Goal: Information Seeking & Learning: Stay updated

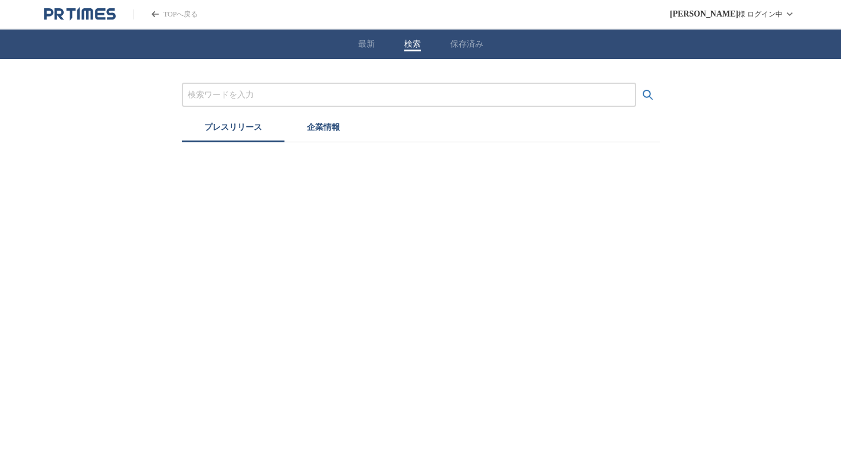
click at [411, 41] on button "検索" at bounding box center [412, 44] width 17 height 11
click at [341, 92] on input "プレスリリースおよび企業を検索する" at bounding box center [413, 94] width 442 height 13
click at [640, 83] on button "検索する" at bounding box center [652, 95] width 24 height 24
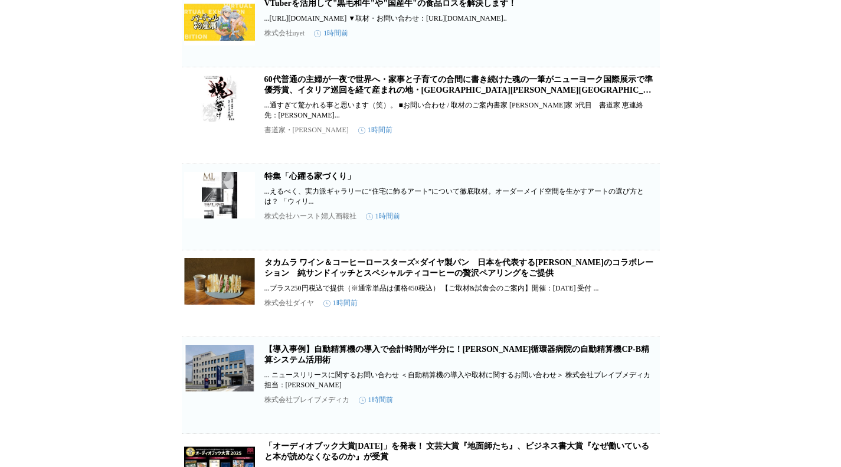
scroll to position [1416, 0]
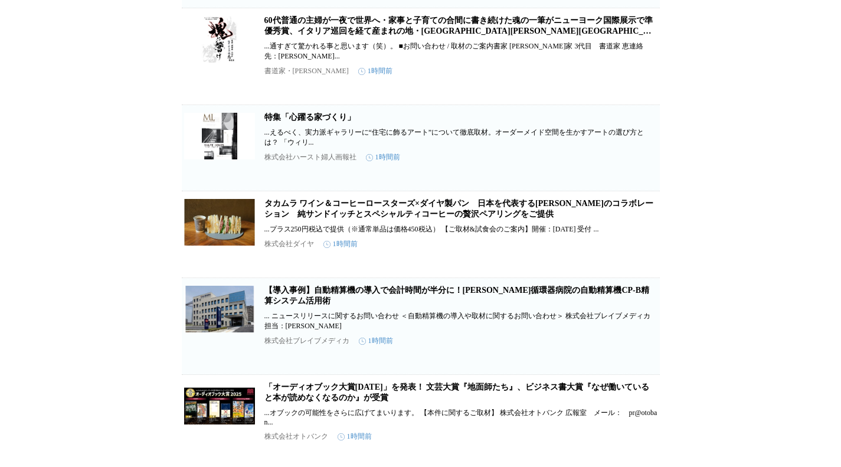
click at [499, 218] on link "タカムラ ワイン＆コーヒーロースターズ×ダイヤ製パン　日本を代表する[PERSON_NAME]のコラボレーション　純サンドイッチとスペシャルティコーヒーの贅沢…" at bounding box center [458, 208] width 389 height 19
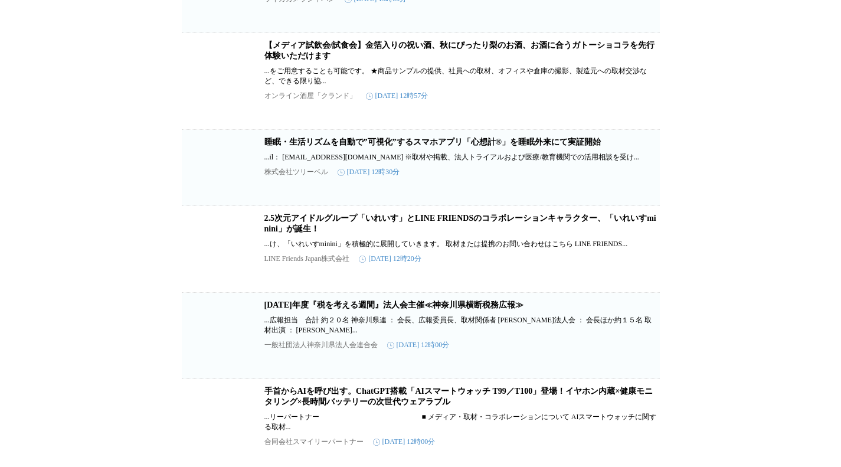
scroll to position [10022, 0]
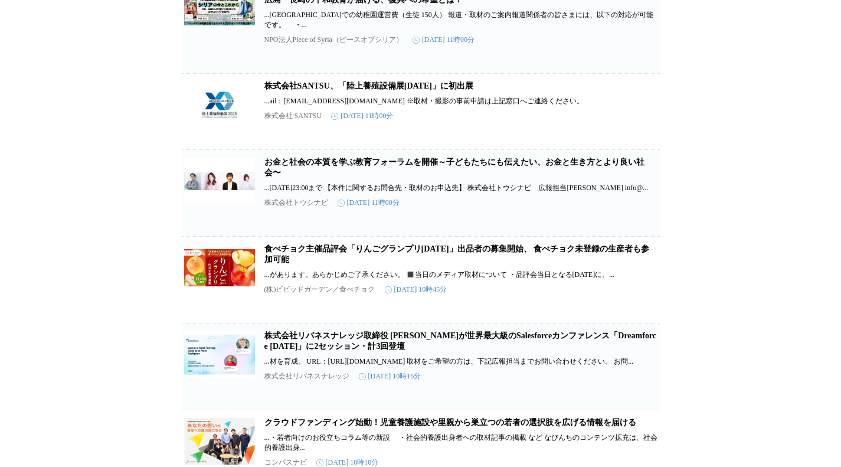
scroll to position [12167, 0]
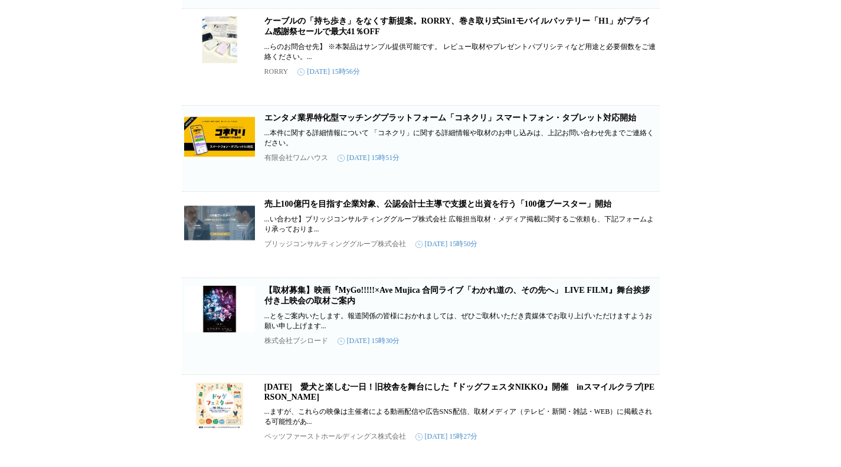
scroll to position [16028, 0]
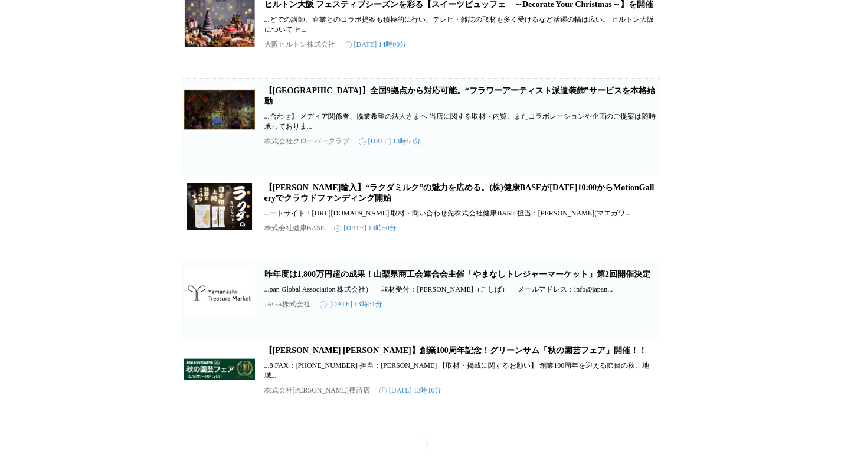
scroll to position [18110, 0]
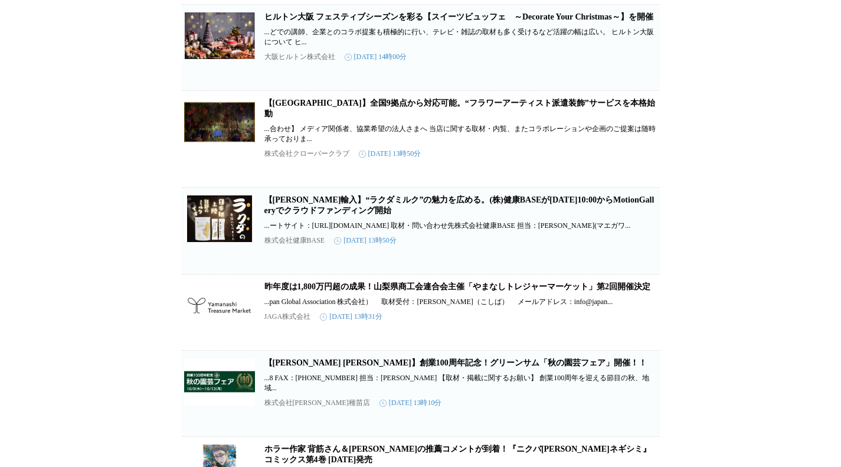
scroll to position [0, 0]
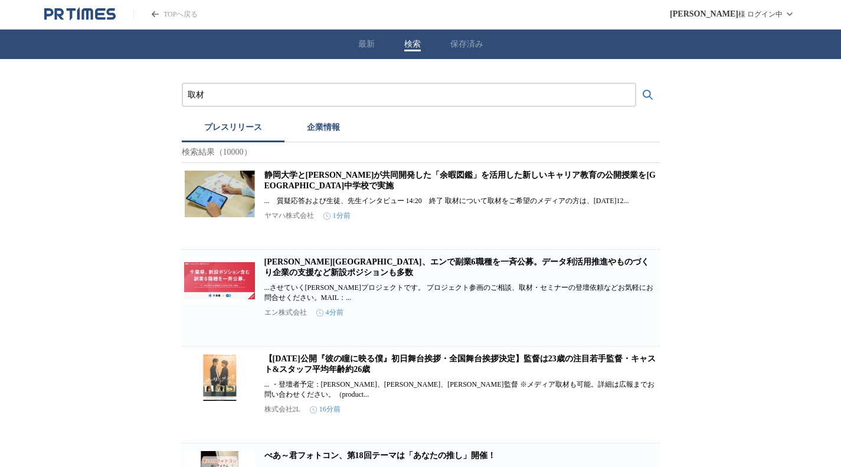
click at [345, 102] on div "取材" at bounding box center [409, 95] width 454 height 24
click at [344, 96] on input "取材" at bounding box center [409, 94] width 442 height 13
type input "取"
click at [636, 83] on button "検索する" at bounding box center [648, 95] width 24 height 24
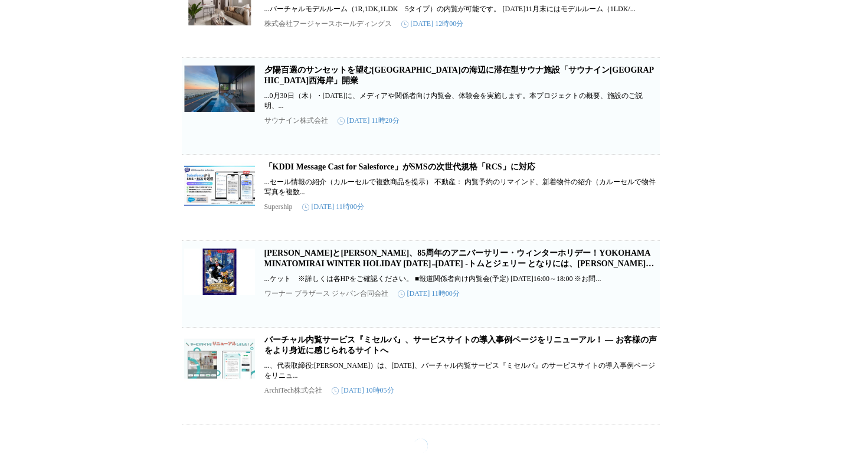
scroll to position [2110, 0]
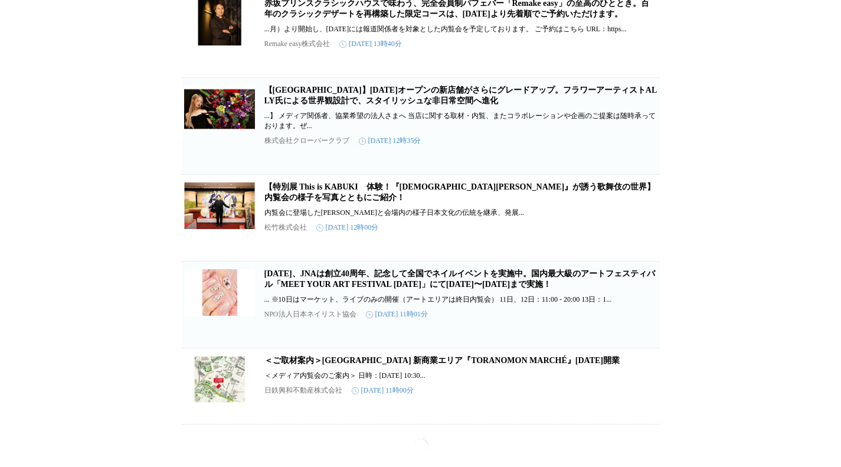
scroll to position [3998, 0]
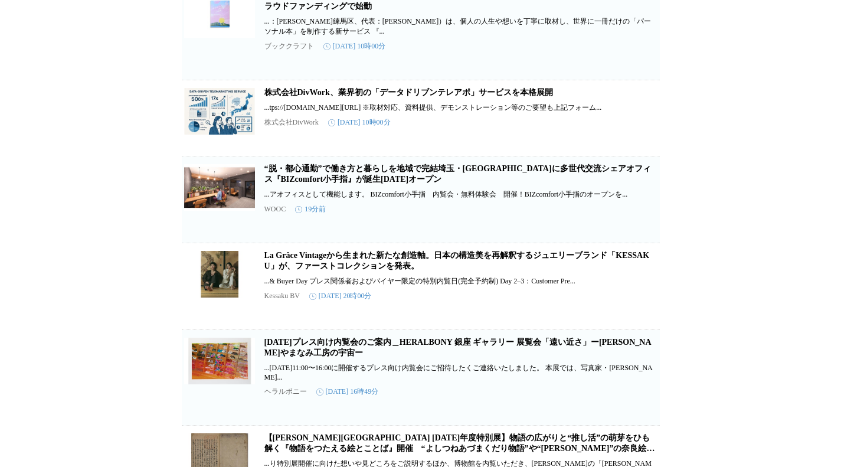
scroll to position [0, 0]
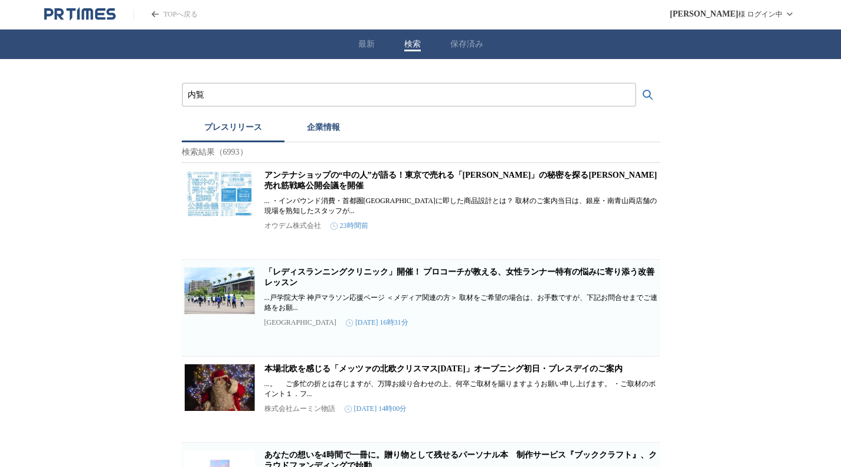
click at [319, 101] on div "内覧" at bounding box center [409, 95] width 454 height 24
click at [316, 89] on input "内覧" at bounding box center [409, 94] width 442 height 13
type input "内"
type input "モンチッチ"
click at [636, 83] on button "検索する" at bounding box center [648, 95] width 24 height 24
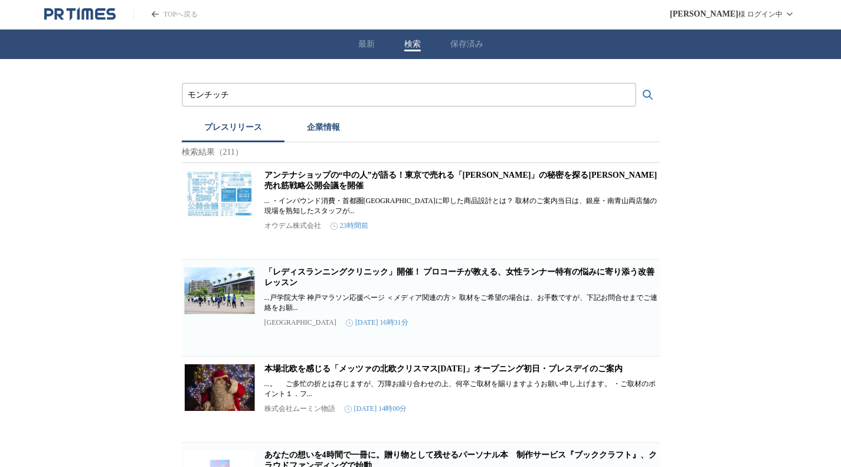
click at [636, 83] on button "検索する" at bounding box center [648, 95] width 24 height 24
click at [250, 91] on input "モンチッチ" at bounding box center [409, 94] width 442 height 13
click at [636, 83] on button "検索する" at bounding box center [648, 95] width 24 height 24
click at [307, 181] on link "アンテナショップの“中の人”が語る！東京で売れる「[PERSON_NAME]」の秘密を探る[PERSON_NAME]売れ筋戦略公開会議を開催" at bounding box center [460, 180] width 393 height 19
click at [373, 41] on button "最新" at bounding box center [370, 44] width 17 height 11
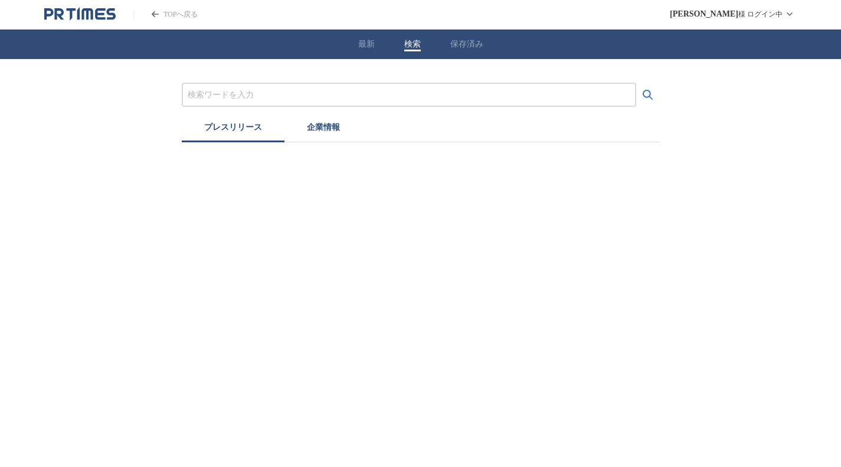
click at [415, 42] on button "検索" at bounding box center [412, 44] width 17 height 11
click at [312, 91] on input "プレスリリースおよび企業を検索する" at bounding box center [413, 94] width 442 height 13
click at [640, 83] on button "検索する" at bounding box center [652, 95] width 24 height 24
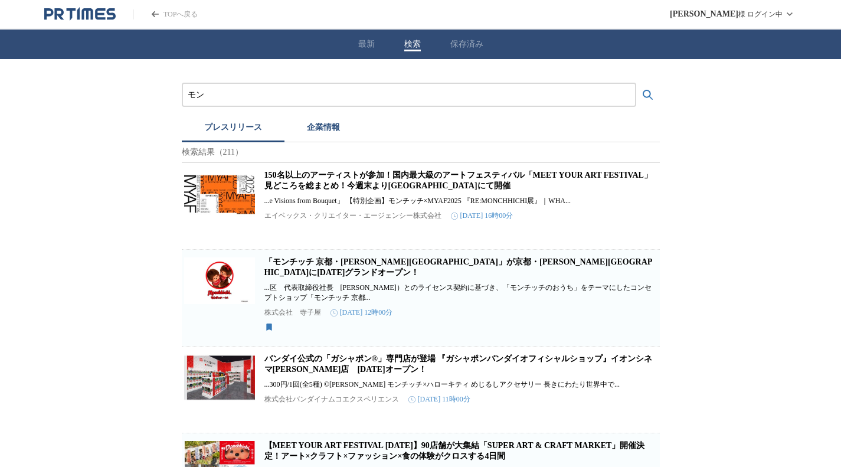
type input "モ"
click at [636, 83] on button "検索する" at bounding box center [648, 95] width 24 height 24
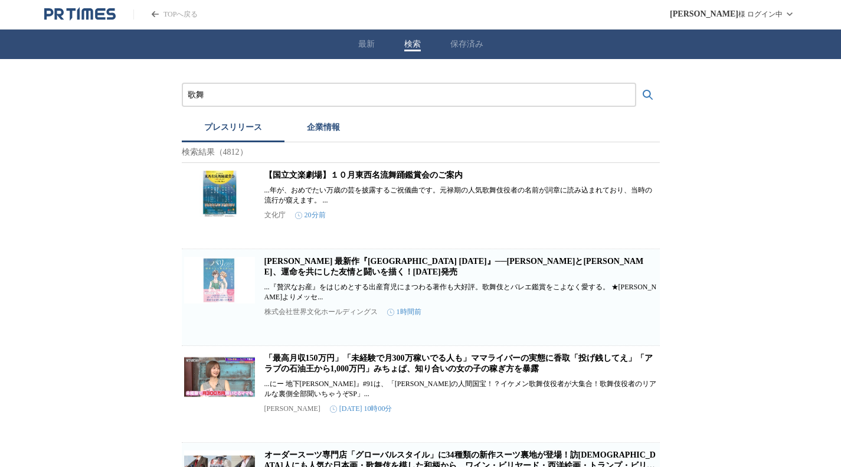
type input "歌"
type input "インバウンド"
click at [636, 83] on button "検索する" at bounding box center [648, 95] width 24 height 24
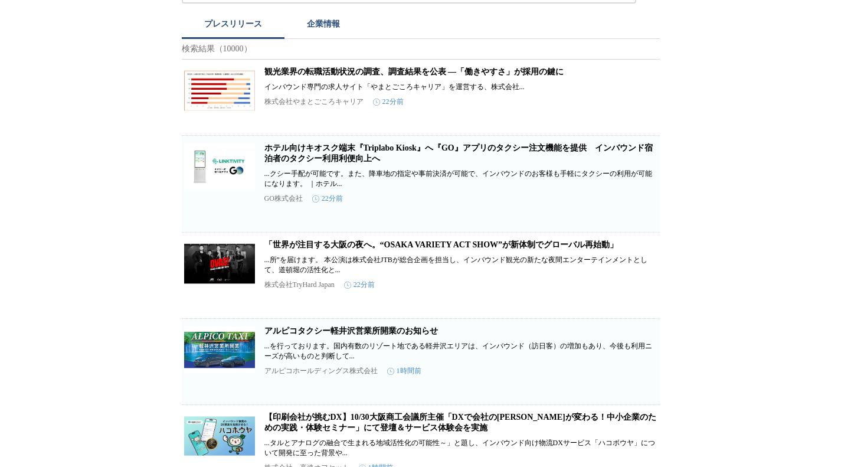
scroll to position [118, 0]
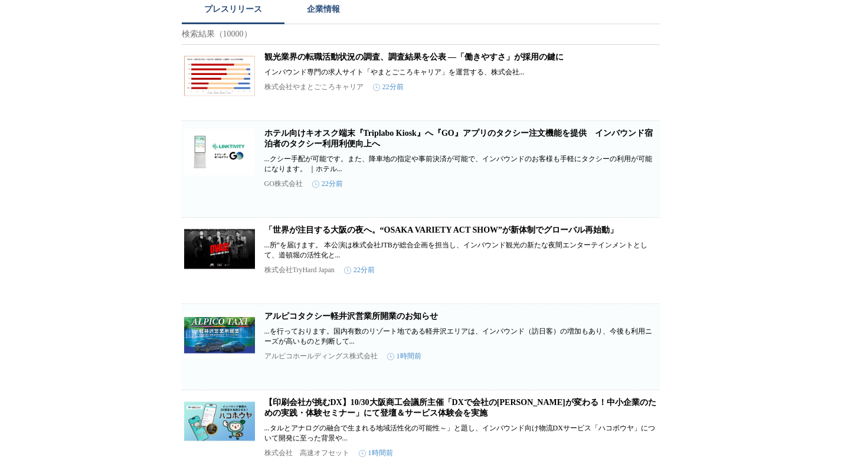
click at [356, 234] on link "「世界が注目する大阪の夜へ。“OSAKA VARIETY ACT SHOW”が新体制でグローバル再始動」" at bounding box center [441, 229] width 354 height 9
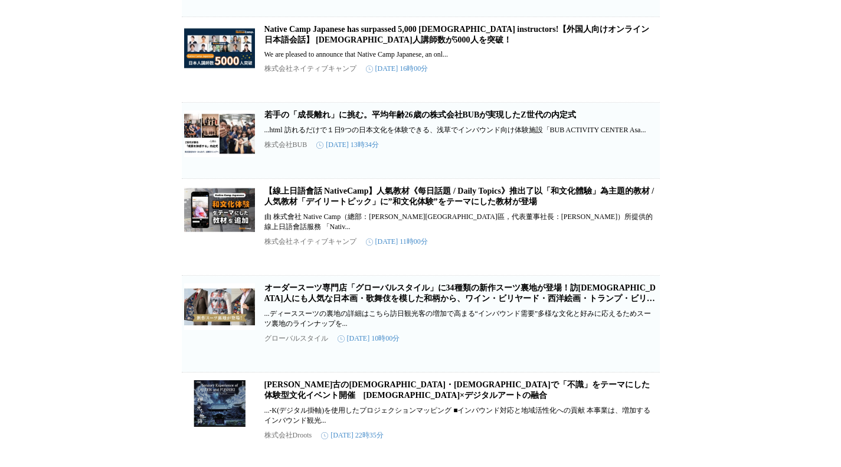
scroll to position [1770, 0]
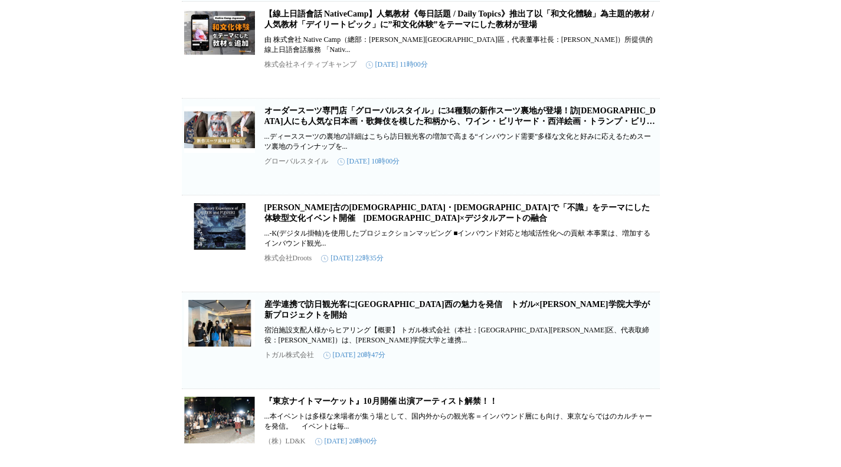
click at [382, 136] on link "オーダースーツ専門店「グローバルスタイル」に34種類の新作スーツ裏地が登場！訪[DEMOGRAPHIC_DATA]人にも人気な日本画・歌舞伎を模した和柄から、…" at bounding box center [459, 121] width 391 height 30
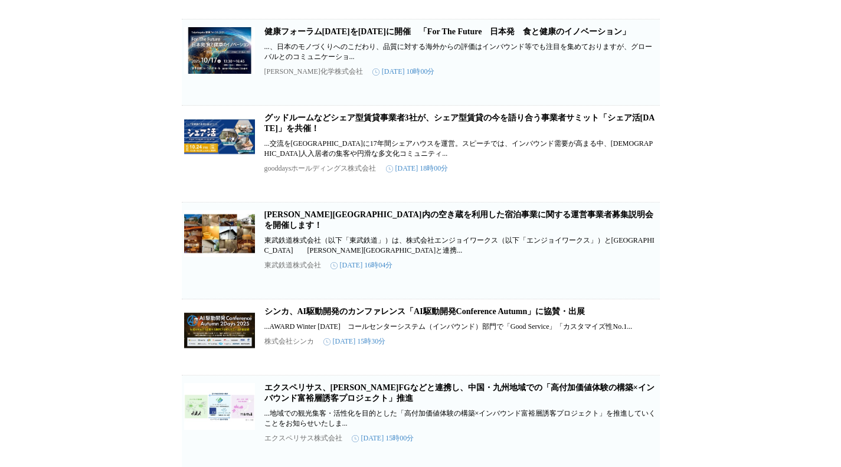
scroll to position [3859, 0]
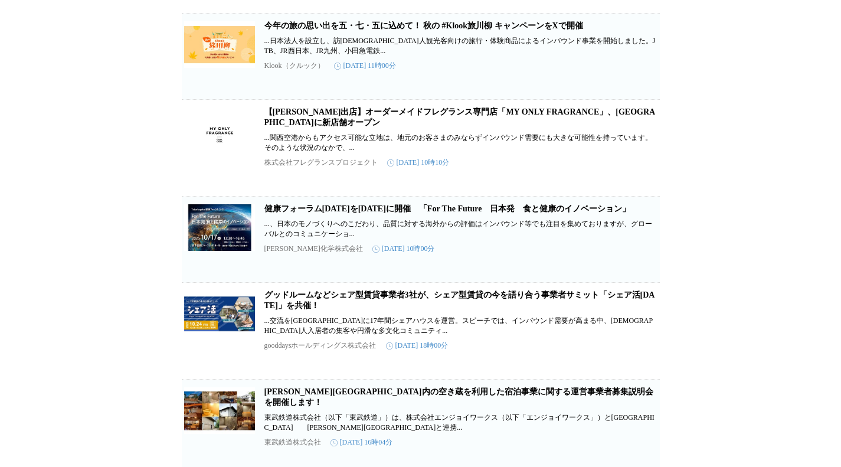
click at [336, 127] on link "【[PERSON_NAME]出店】オーダーメイドフレグランス専門店「MY ONLY FRAGRANCE」、[GEOGRAPHIC_DATA]に新店舗オープン" at bounding box center [459, 116] width 391 height 19
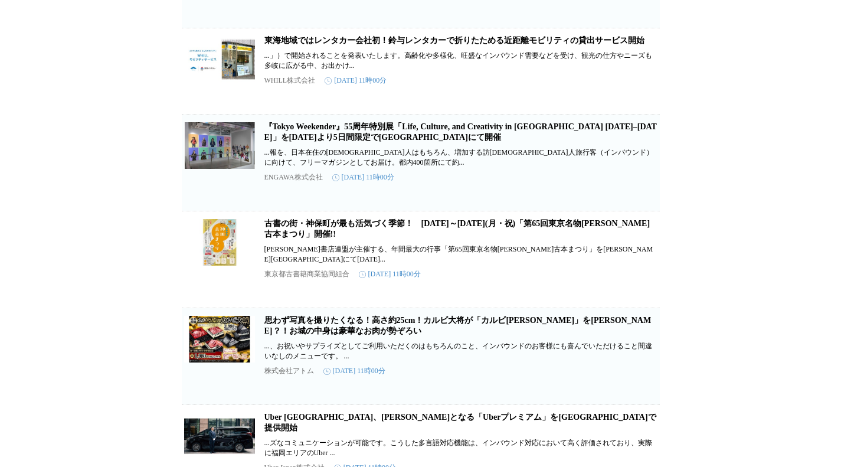
scroll to position [8385, 0]
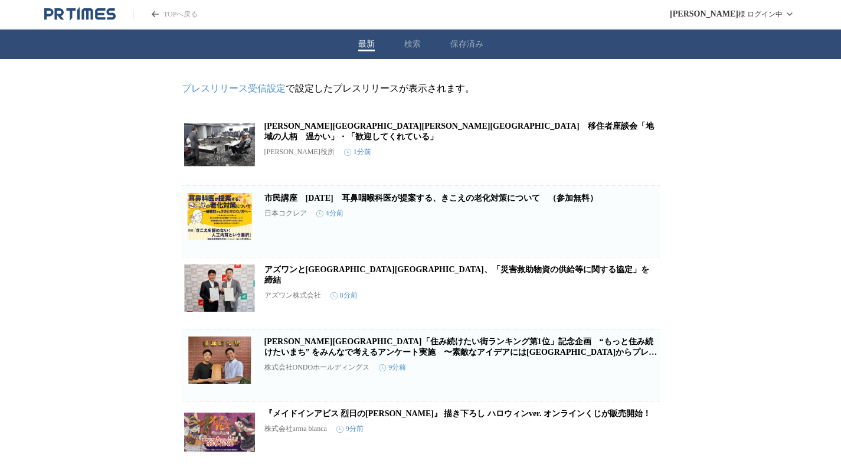
click at [409, 45] on button "検索" at bounding box center [412, 44] width 17 height 11
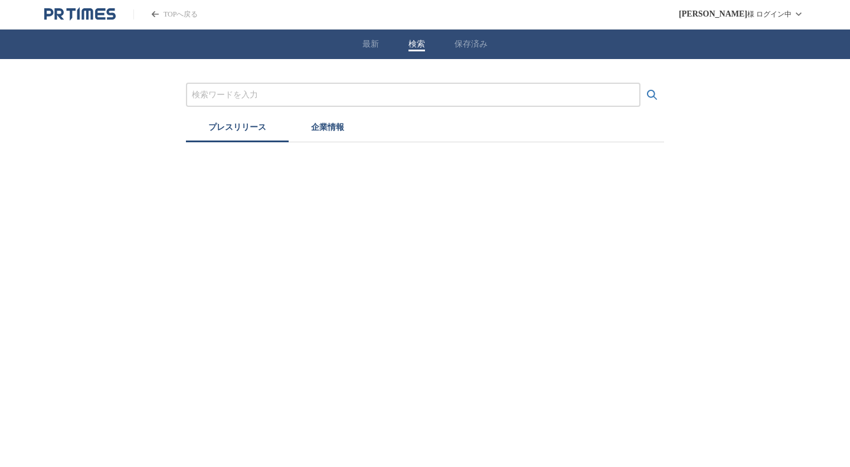
click at [442, 98] on input "プレスリリースおよび企業を検索する" at bounding box center [413, 94] width 442 height 13
type input "万博"
click at [640, 83] on button "検索する" at bounding box center [652, 95] width 24 height 24
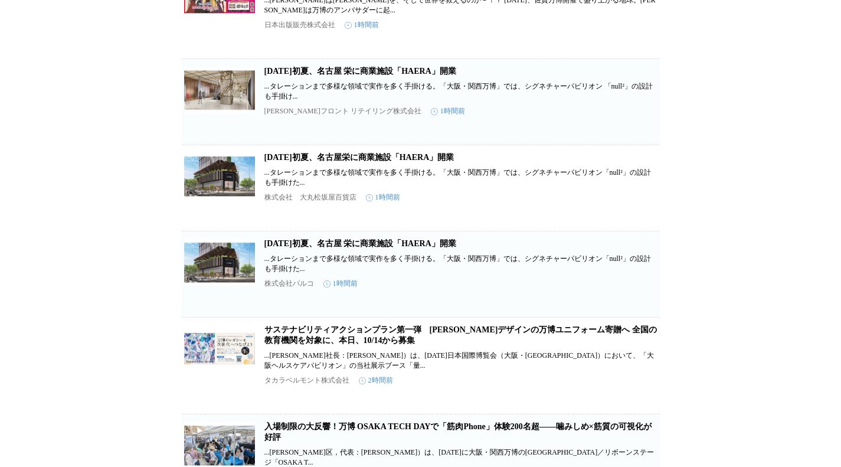
scroll to position [1003, 0]
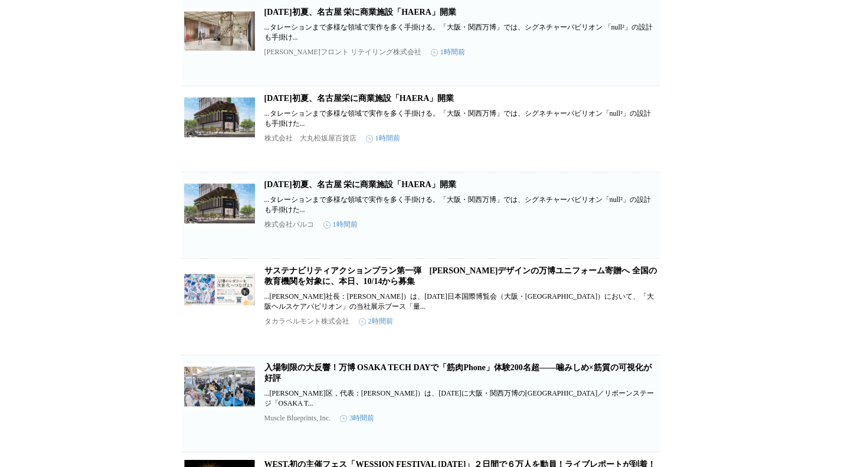
click at [353, 103] on link "2026年初夏、名古屋栄に商業施設「HAERA」開業" at bounding box center [359, 98] width 190 height 9
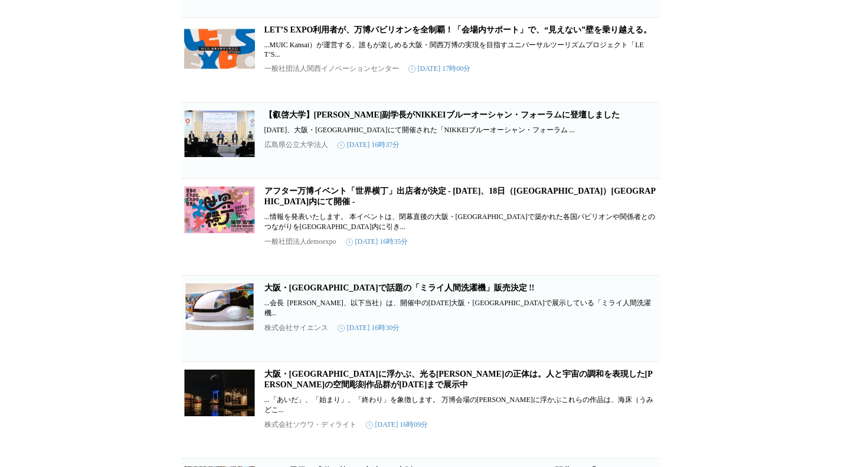
scroll to position [3651, 0]
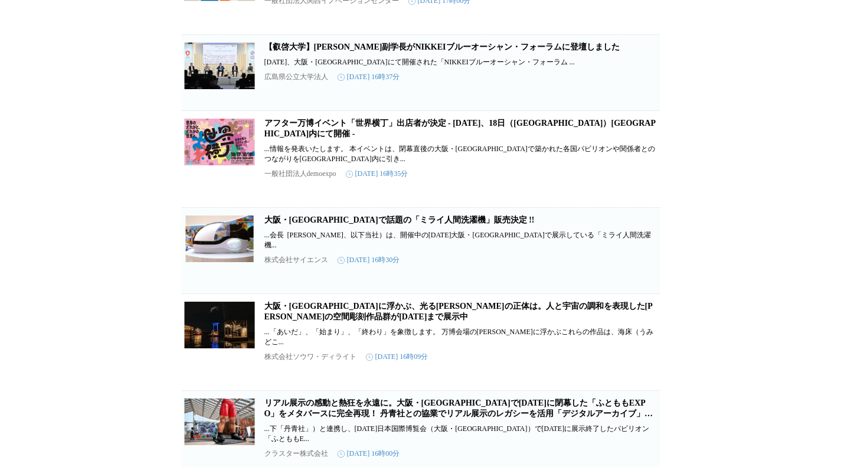
click at [457, 138] on link "アフター万博イベント「世界横丁」出店者が決定 - 2025年10月17日（金）、18日（土）大阪市内にて開催 -" at bounding box center [459, 128] width 391 height 19
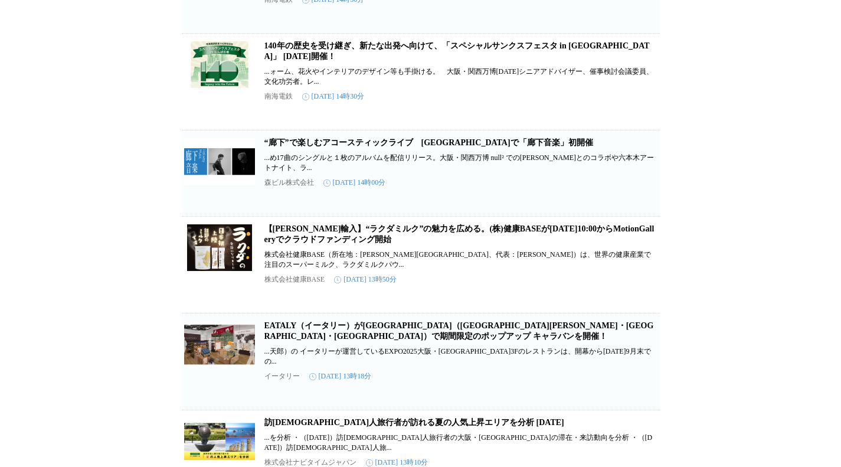
scroll to position [7368, 0]
